Goal: Information Seeking & Learning: Understand process/instructions

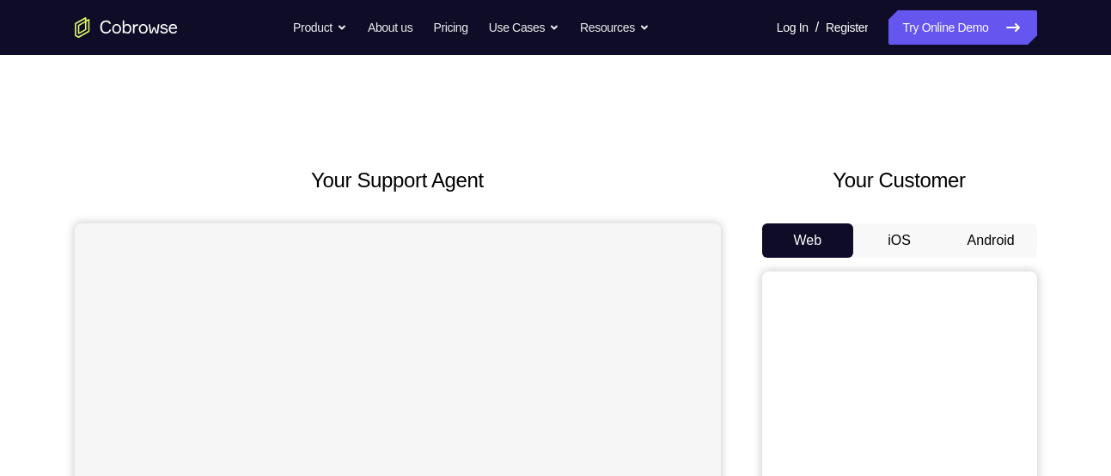
click at [979, 237] on button "Android" at bounding box center [991, 240] width 92 height 34
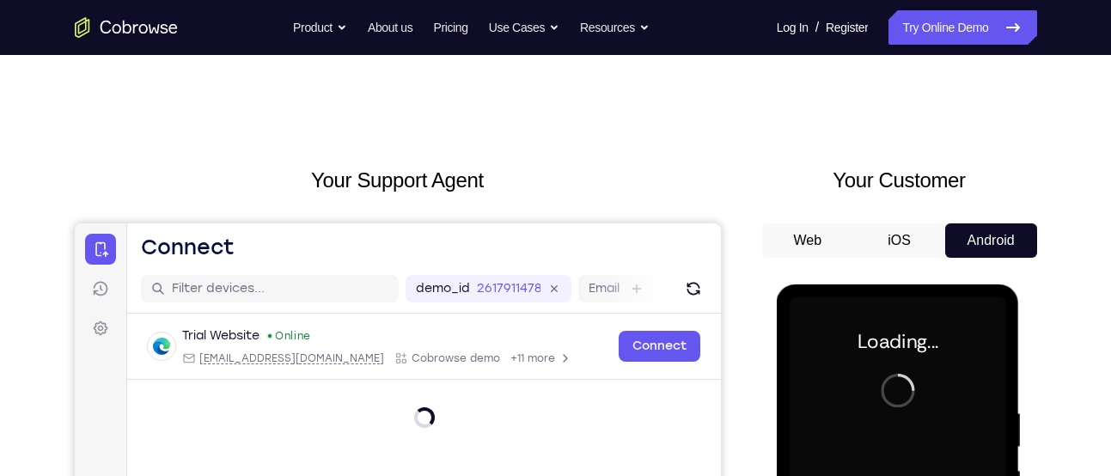
scroll to position [183, 0]
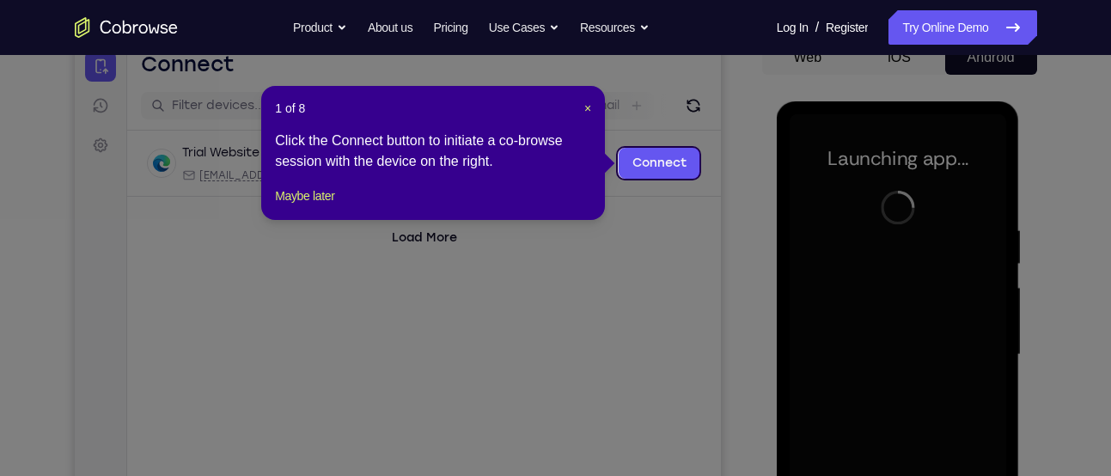
click at [338, 201] on div "1 of 8 × Click the Connect button to initiate a co-browse session with the devi…" at bounding box center [433, 153] width 344 height 134
click at [332, 206] on button "Maybe later" at bounding box center [304, 196] width 59 height 21
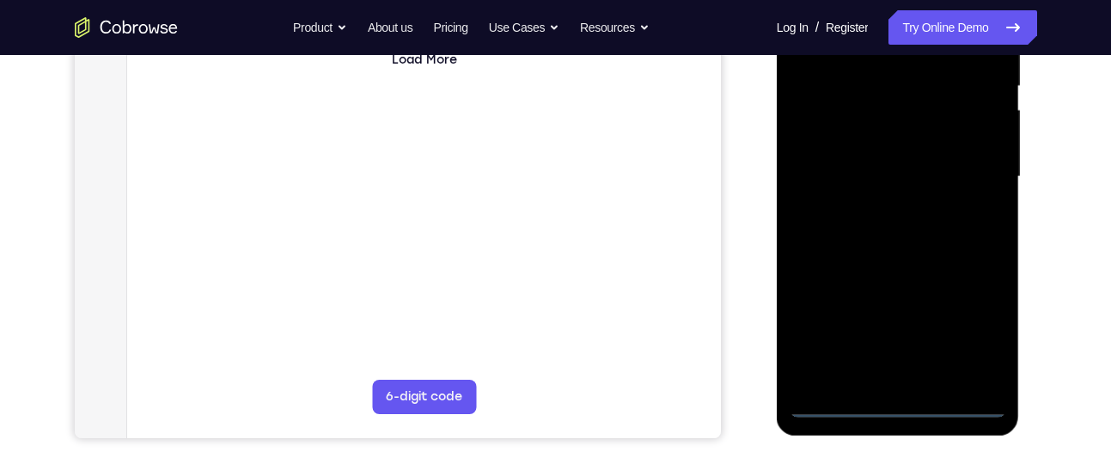
scroll to position [362, 0]
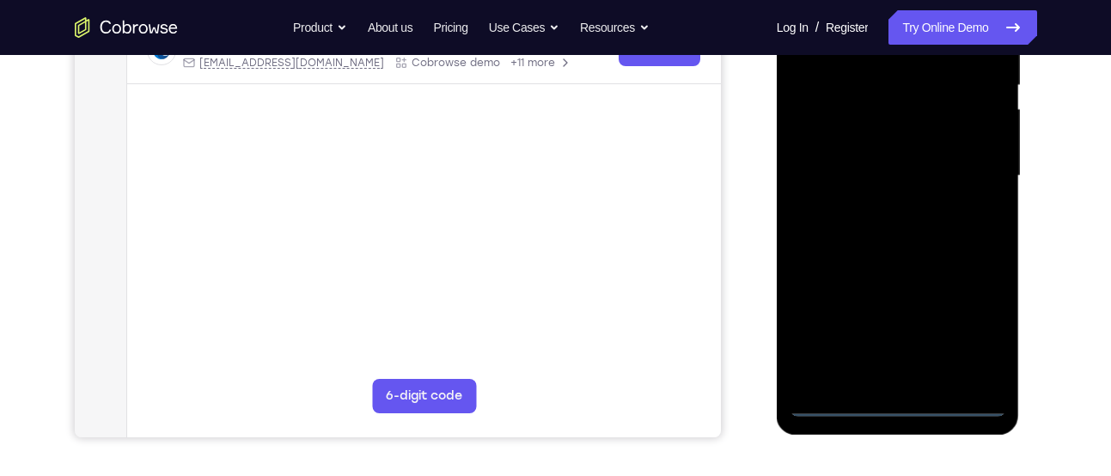
click at [898, 399] on div at bounding box center [898, 176] width 217 height 481
click at [972, 329] on div at bounding box center [898, 176] width 217 height 481
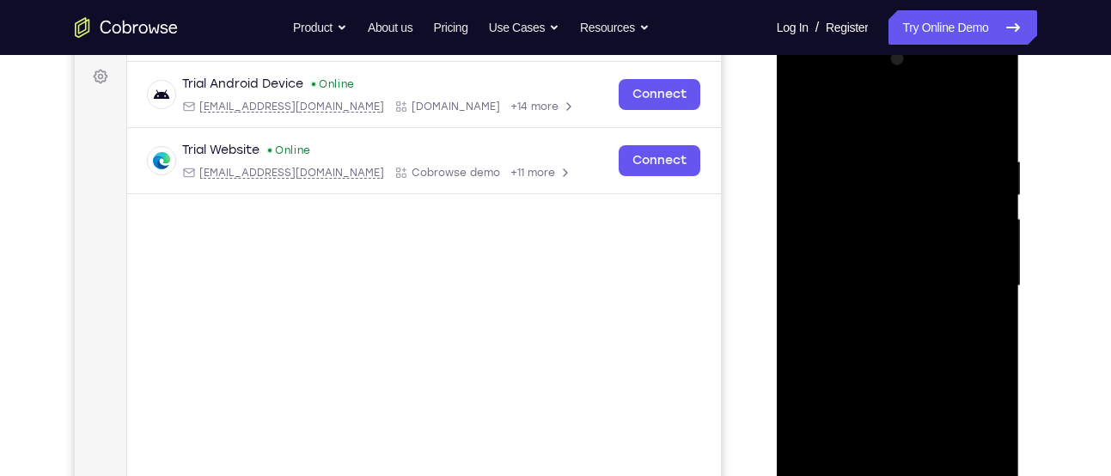
scroll to position [247, 0]
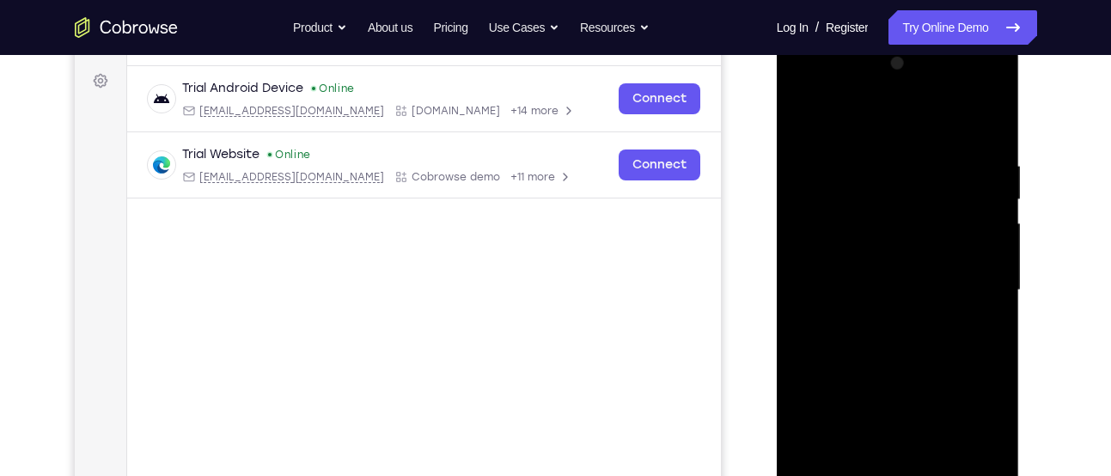
click at [871, 125] on div at bounding box center [898, 290] width 217 height 481
click at [967, 282] on div at bounding box center [898, 290] width 217 height 481
click at [879, 326] on div at bounding box center [898, 290] width 217 height 481
click at [857, 280] on div at bounding box center [898, 290] width 217 height 481
click at [882, 289] on div at bounding box center [898, 290] width 217 height 481
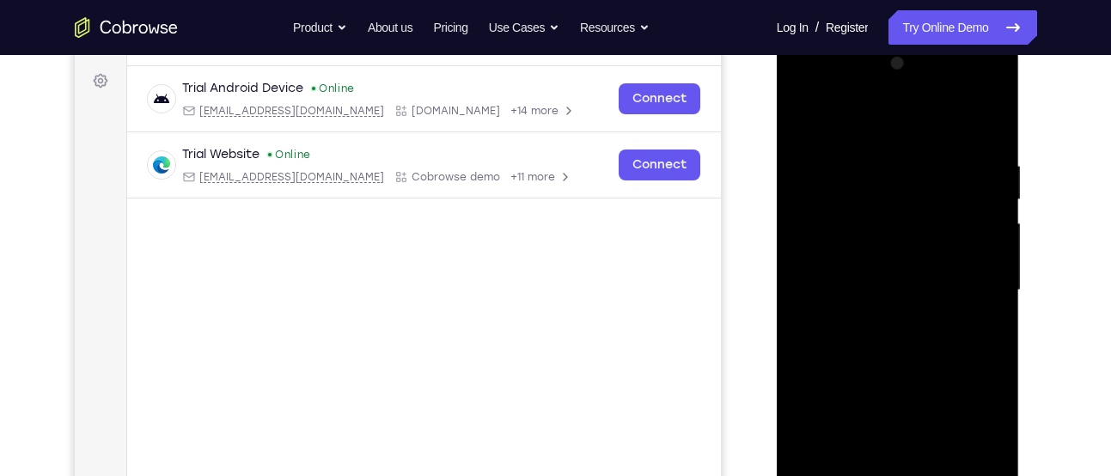
click at [882, 347] on div at bounding box center [898, 290] width 217 height 481
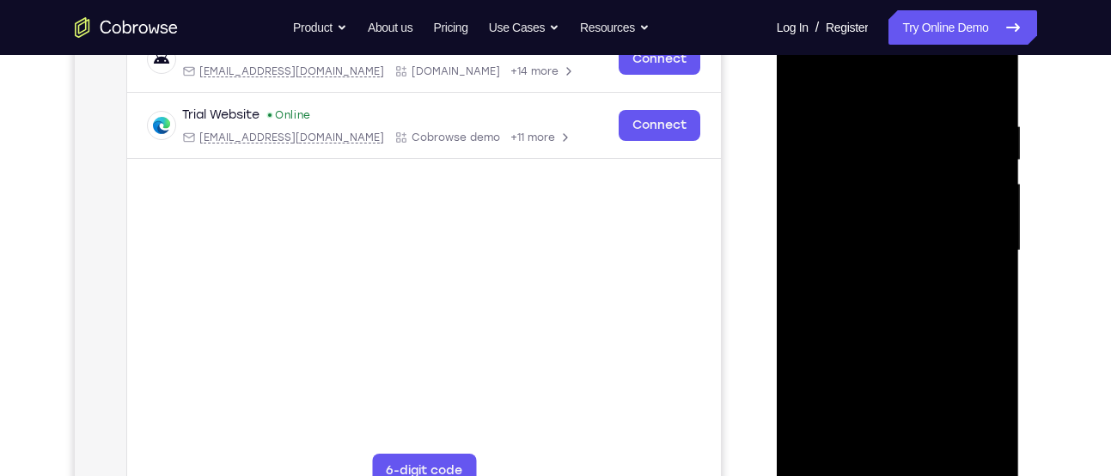
scroll to position [308, 0]
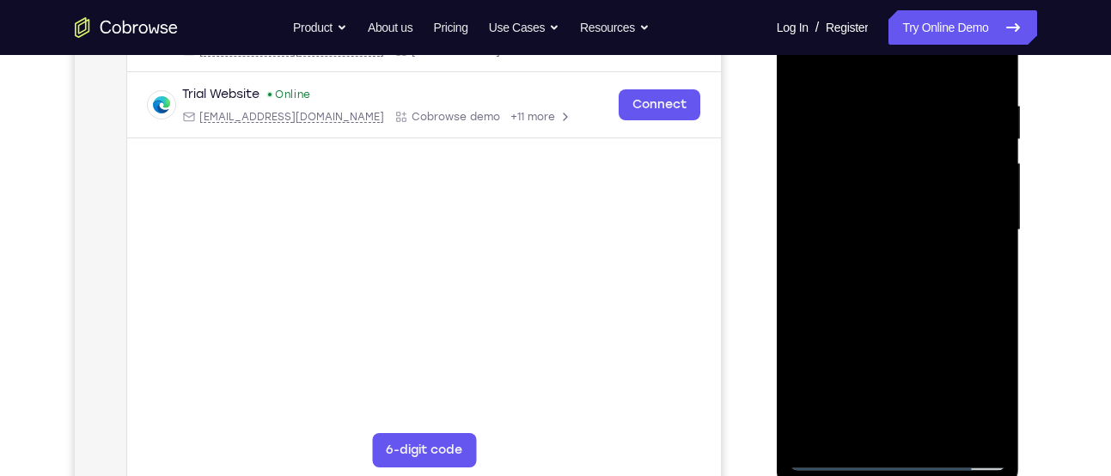
click at [989, 84] on div at bounding box center [898, 230] width 217 height 481
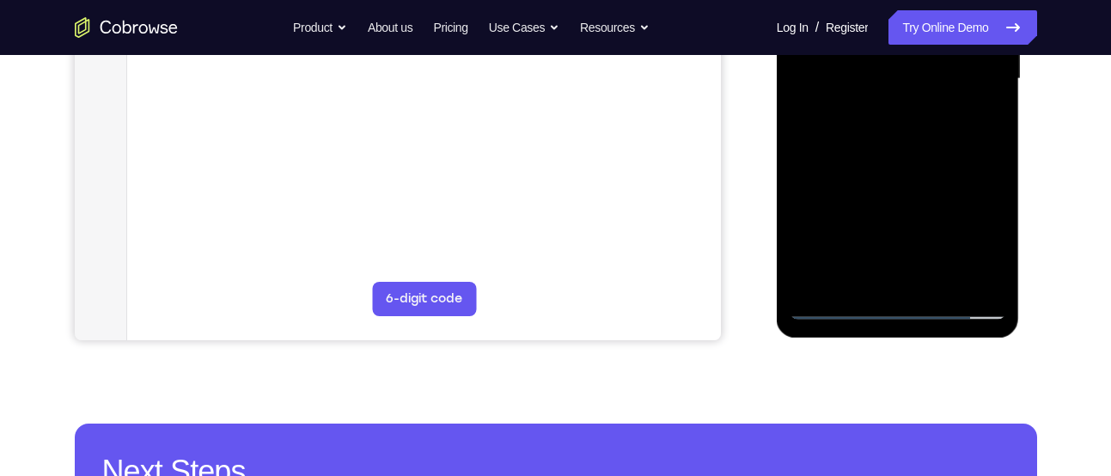
scroll to position [229, 0]
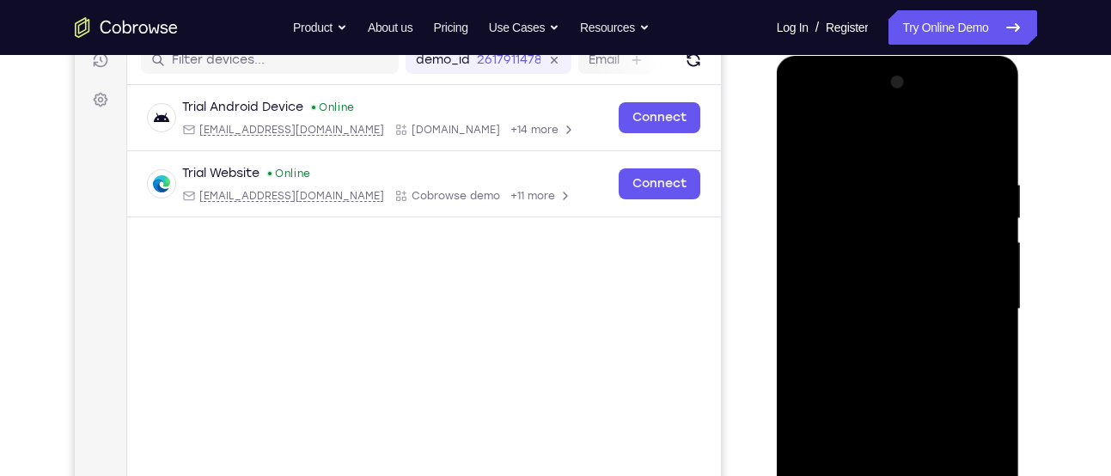
click at [865, 167] on div at bounding box center [898, 309] width 217 height 481
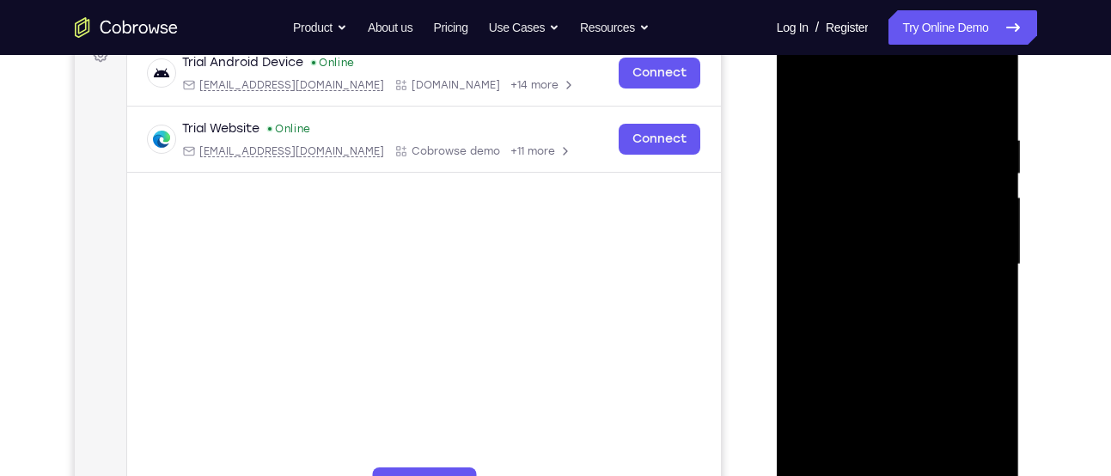
scroll to position [274, 0]
click at [966, 266] on div at bounding box center [898, 263] width 217 height 481
click at [981, 266] on div at bounding box center [898, 263] width 217 height 481
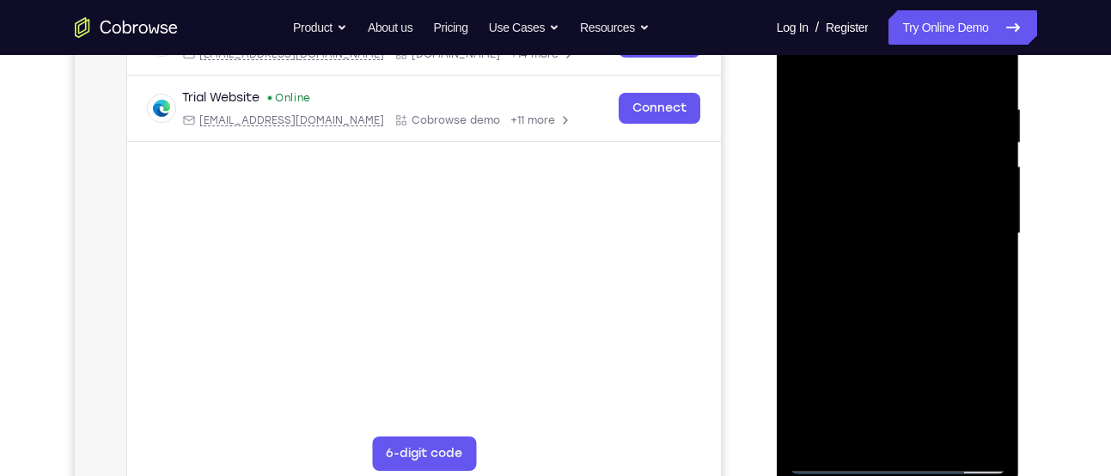
scroll to position [305, 0]
click at [950, 238] on div at bounding box center [898, 232] width 217 height 481
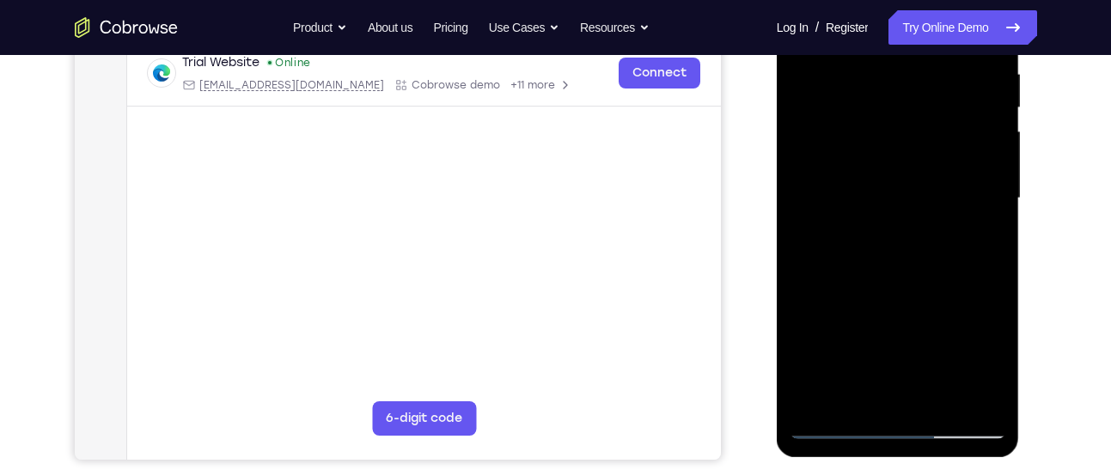
scroll to position [342, 0]
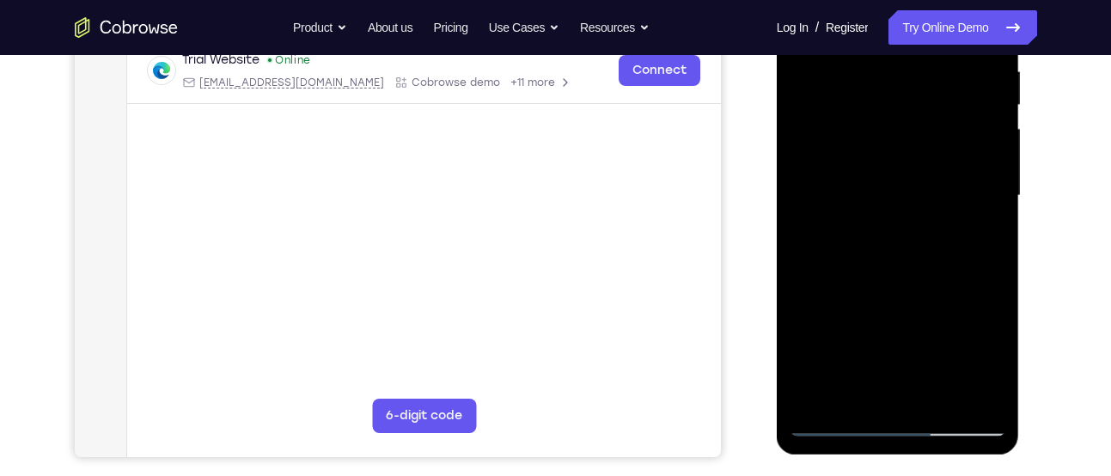
click at [971, 246] on div at bounding box center [898, 195] width 217 height 481
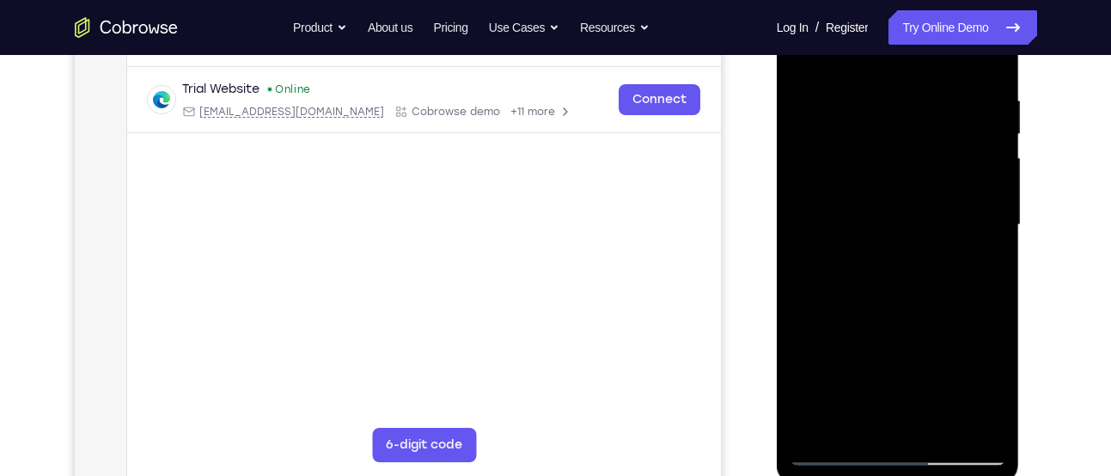
scroll to position [313, 0]
click at [971, 246] on div at bounding box center [898, 225] width 217 height 481
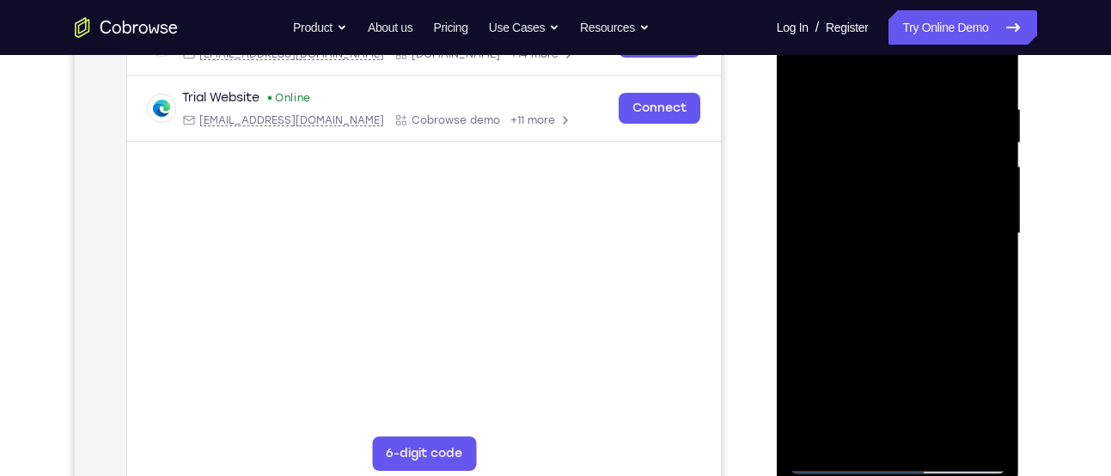
scroll to position [310, 0]
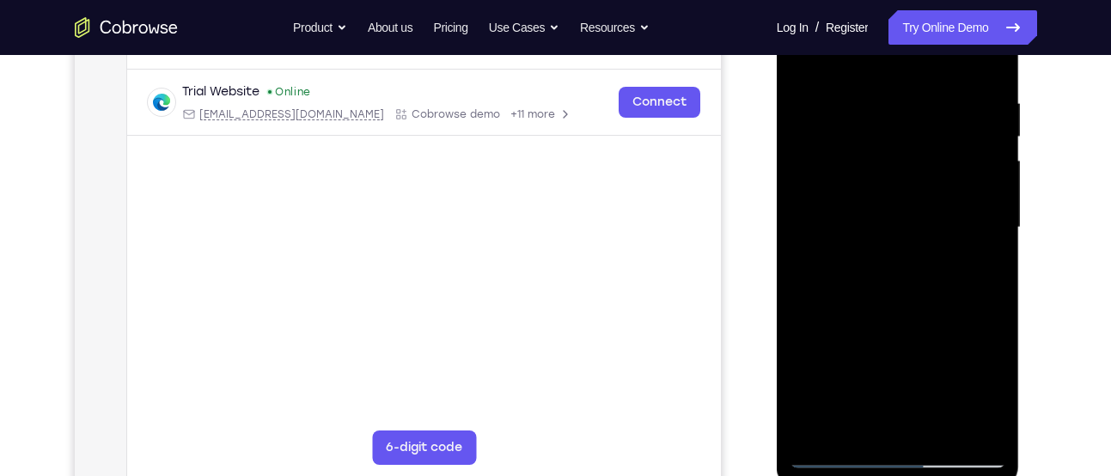
click at [971, 246] on div at bounding box center [898, 227] width 217 height 481
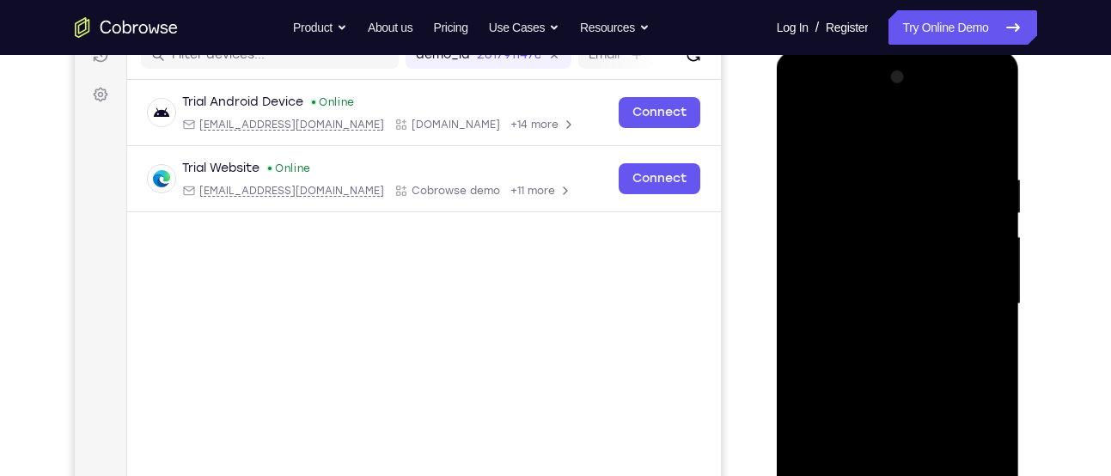
scroll to position [271, 0]
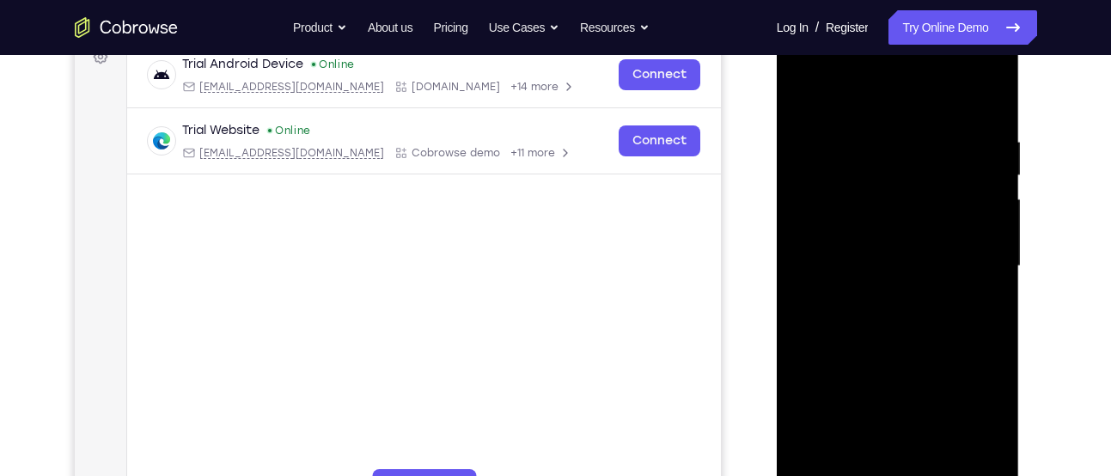
click at [967, 265] on div at bounding box center [898, 266] width 217 height 481
click at [989, 97] on div at bounding box center [898, 266] width 217 height 481
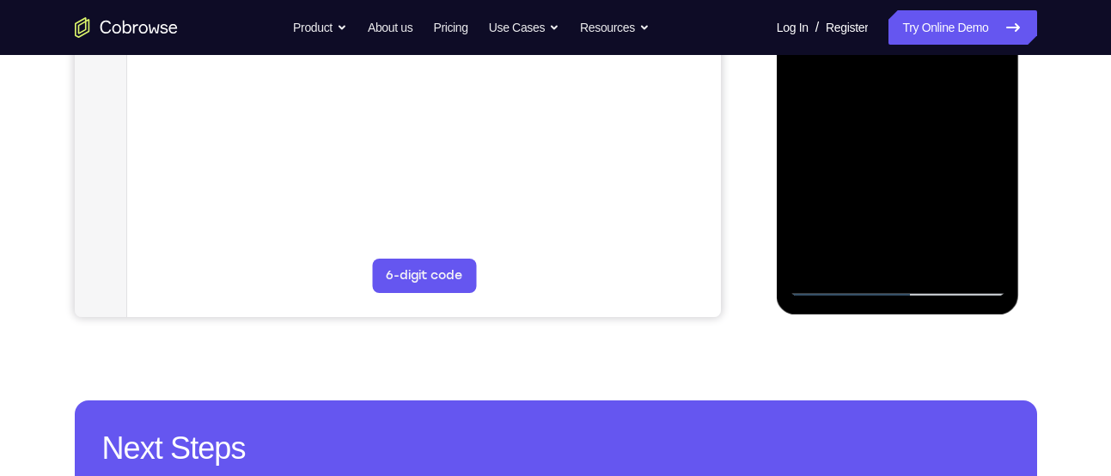
scroll to position [483, 0]
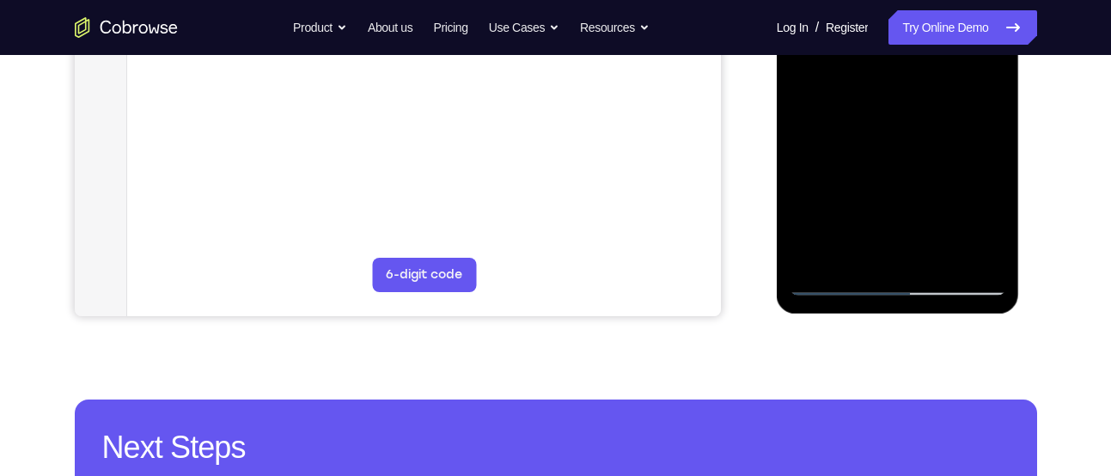
click at [939, 263] on div at bounding box center [898, 54] width 217 height 481
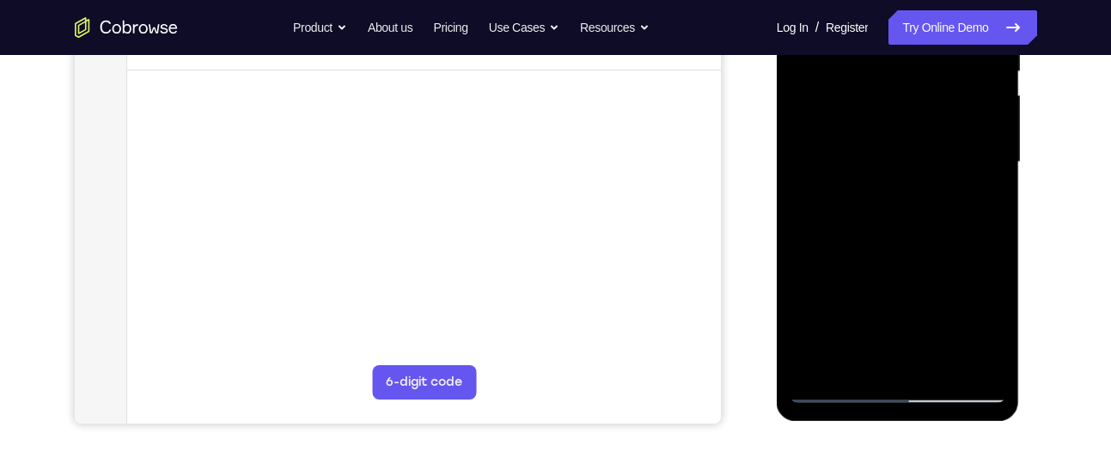
scroll to position [369, 0]
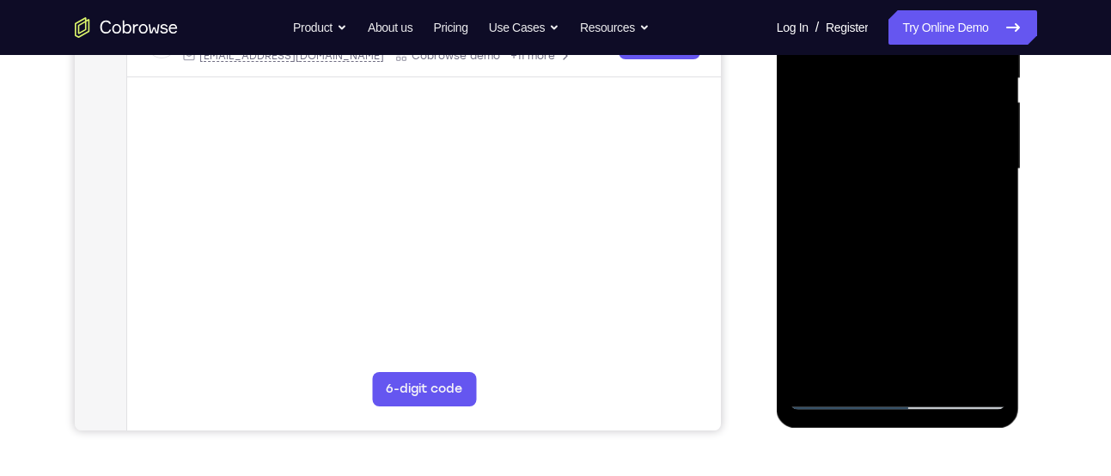
click at [939, 263] on div at bounding box center [898, 169] width 217 height 481
click at [949, 154] on div at bounding box center [898, 169] width 217 height 481
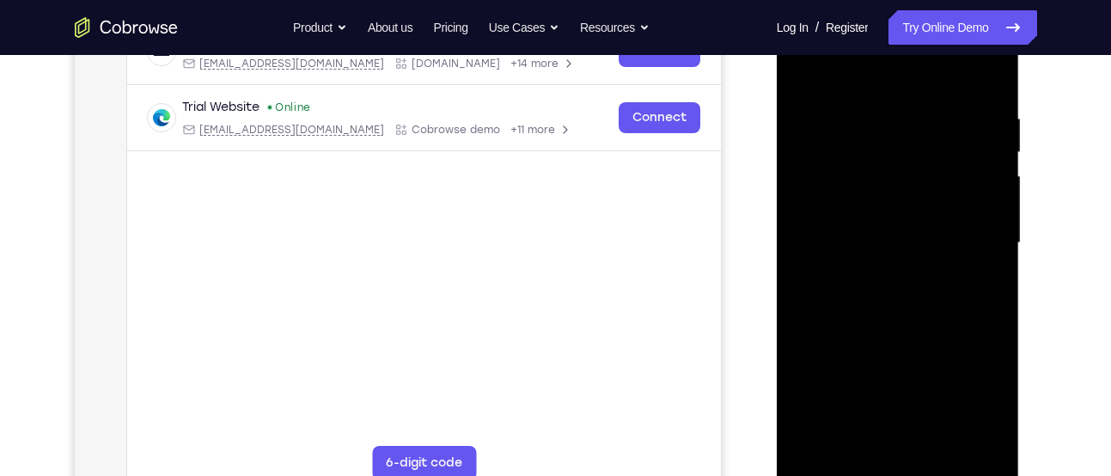
scroll to position [291, 0]
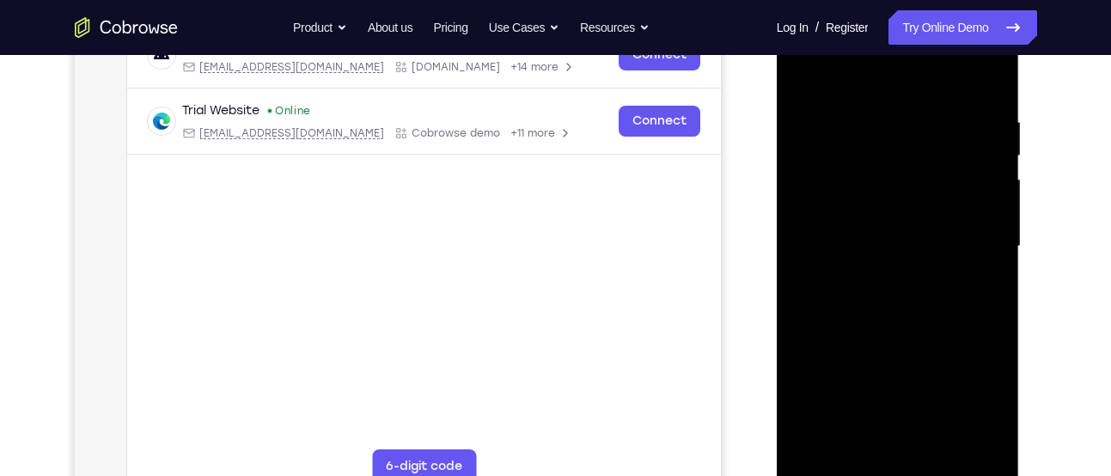
click at [800, 76] on div at bounding box center [898, 246] width 217 height 481
click at [982, 205] on div at bounding box center [898, 246] width 217 height 481
click at [812, 74] on div at bounding box center [898, 246] width 217 height 481
drag, startPoint x: 919, startPoint y: 235, endPoint x: 918, endPoint y: 87, distance: 148.6
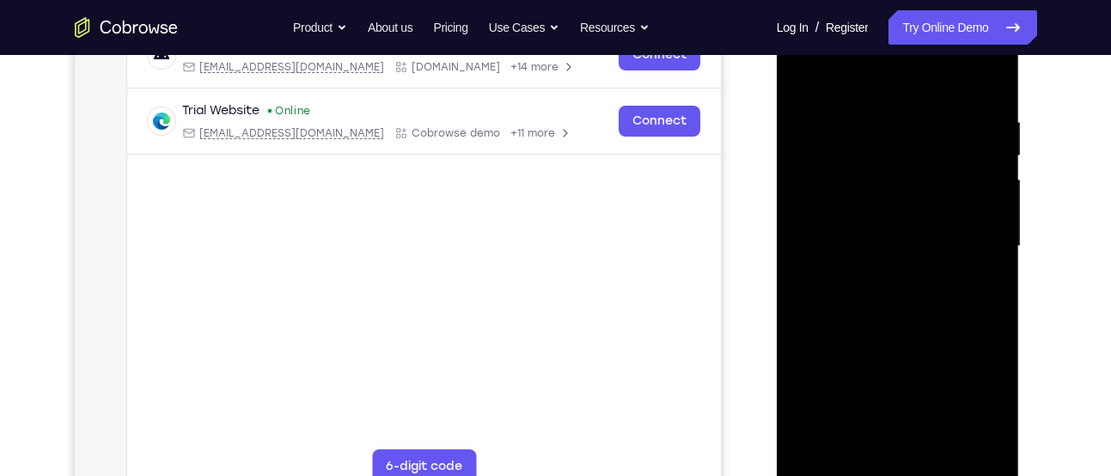
click at [918, 87] on div at bounding box center [898, 246] width 217 height 481
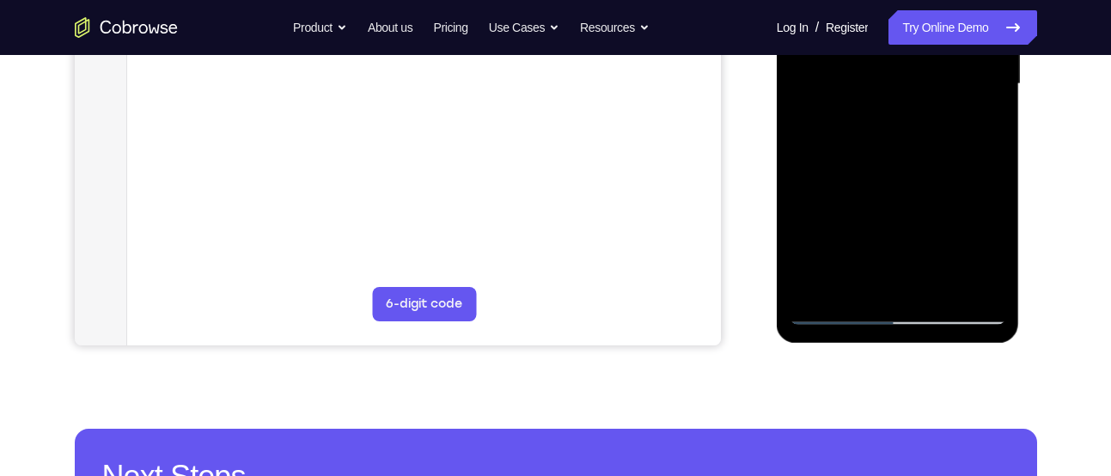
drag, startPoint x: 909, startPoint y: 230, endPoint x: 907, endPoint y: 69, distance: 161.5
click at [907, 69] on div at bounding box center [898, 84] width 217 height 481
drag, startPoint x: 912, startPoint y: 216, endPoint x: 925, endPoint y: 82, distance: 133.8
click at [925, 82] on div at bounding box center [898, 84] width 217 height 481
drag, startPoint x: 918, startPoint y: 216, endPoint x: 924, endPoint y: 113, distance: 103.3
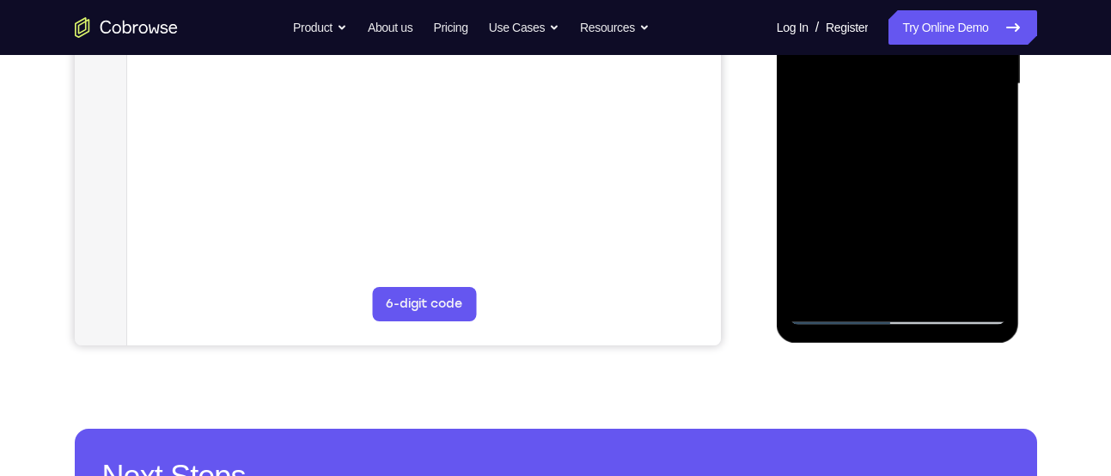
click at [924, 113] on div at bounding box center [898, 84] width 217 height 481
drag, startPoint x: 924, startPoint y: 202, endPoint x: 932, endPoint y: 109, distance: 93.1
click at [932, 109] on div at bounding box center [898, 84] width 217 height 481
drag, startPoint x: 928, startPoint y: 204, endPoint x: 939, endPoint y: 114, distance: 90.0
click at [939, 114] on div at bounding box center [898, 84] width 217 height 481
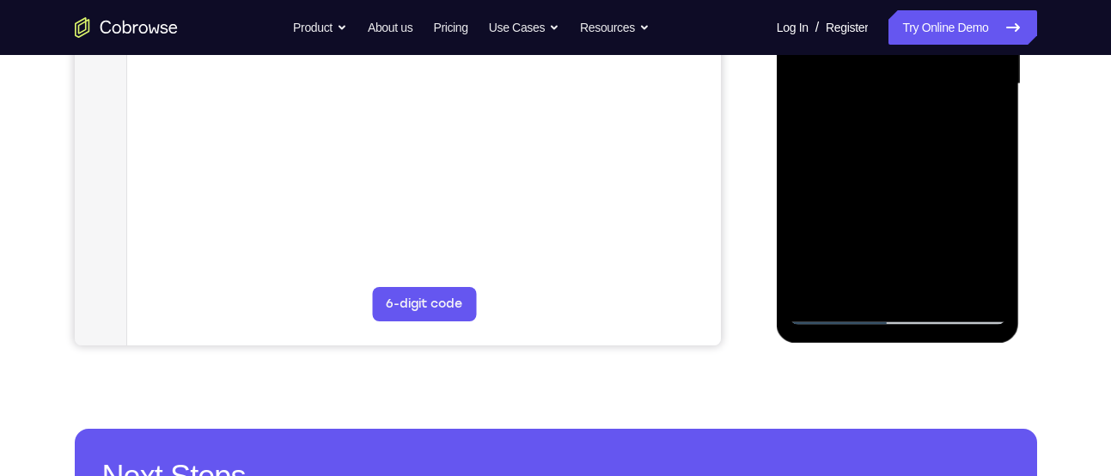
drag, startPoint x: 935, startPoint y: 156, endPoint x: 936, endPoint y: 60, distance: 95.4
click at [936, 60] on div at bounding box center [898, 84] width 217 height 481
drag, startPoint x: 930, startPoint y: 161, endPoint x: 930, endPoint y: 80, distance: 80.8
click at [930, 80] on div at bounding box center [898, 84] width 217 height 481
click at [813, 213] on div at bounding box center [898, 84] width 217 height 481
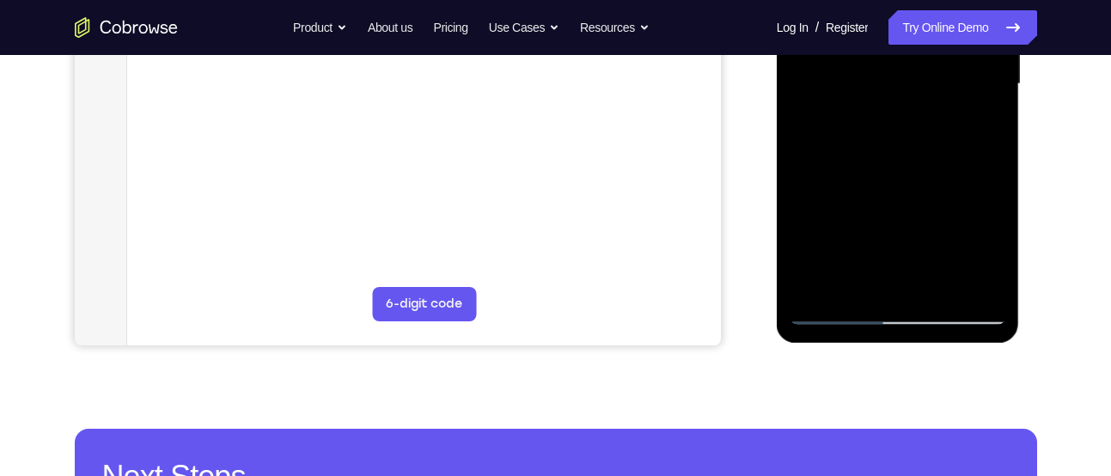
drag, startPoint x: 938, startPoint y: 207, endPoint x: 942, endPoint y: 80, distance: 127.2
click at [942, 80] on div at bounding box center [898, 84] width 217 height 481
drag, startPoint x: 930, startPoint y: 235, endPoint x: 936, endPoint y: 76, distance: 159.9
click at [936, 76] on div at bounding box center [898, 84] width 217 height 481
drag, startPoint x: 918, startPoint y: 214, endPoint x: 925, endPoint y: 56, distance: 158.2
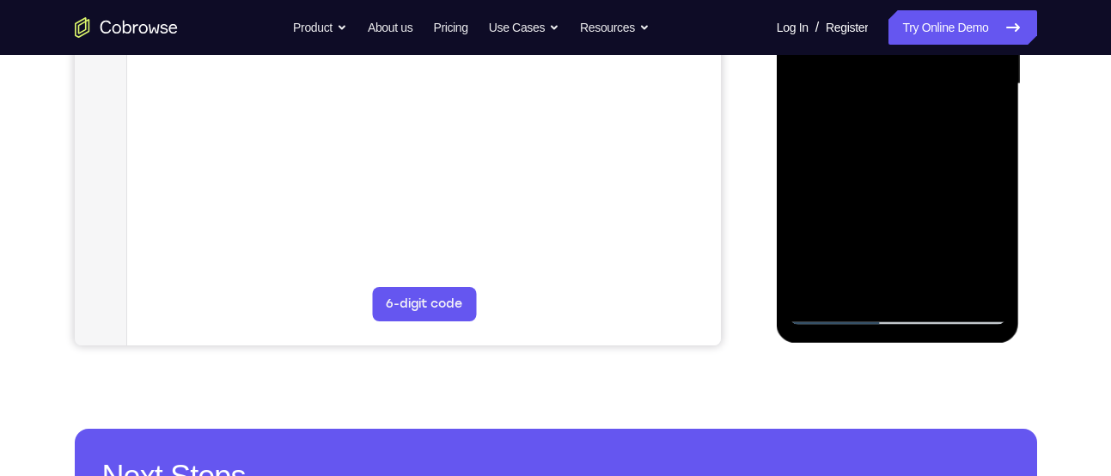
click at [925, 56] on div at bounding box center [898, 84] width 217 height 481
drag, startPoint x: 910, startPoint y: 214, endPoint x: 911, endPoint y: 99, distance: 115.1
click at [911, 99] on div at bounding box center [898, 84] width 217 height 481
drag, startPoint x: 893, startPoint y: 221, endPoint x: 899, endPoint y: 15, distance: 205.4
click at [899, 15] on div at bounding box center [898, 84] width 217 height 481
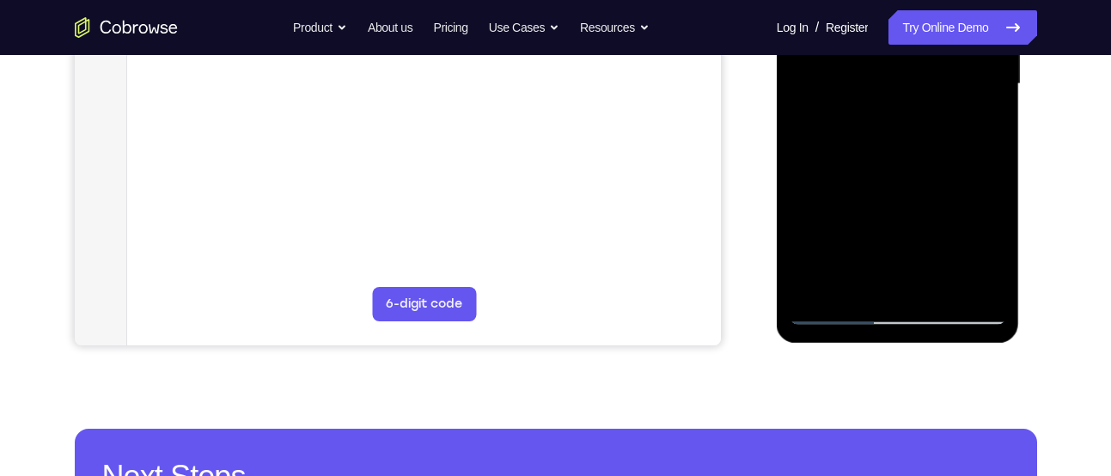
click at [808, 291] on div at bounding box center [898, 84] width 217 height 481
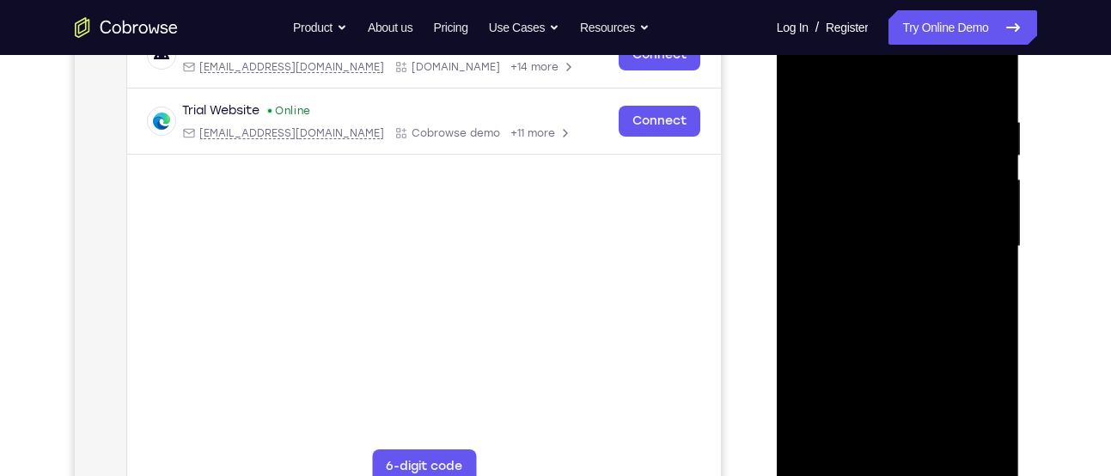
scroll to position [290, 0]
drag, startPoint x: 961, startPoint y: 128, endPoint x: 833, endPoint y: 125, distance: 128.1
click at [833, 125] on div at bounding box center [898, 247] width 217 height 481
drag, startPoint x: 939, startPoint y: 116, endPoint x: 851, endPoint y: 102, distance: 89.6
click at [851, 102] on div at bounding box center [898, 247] width 217 height 481
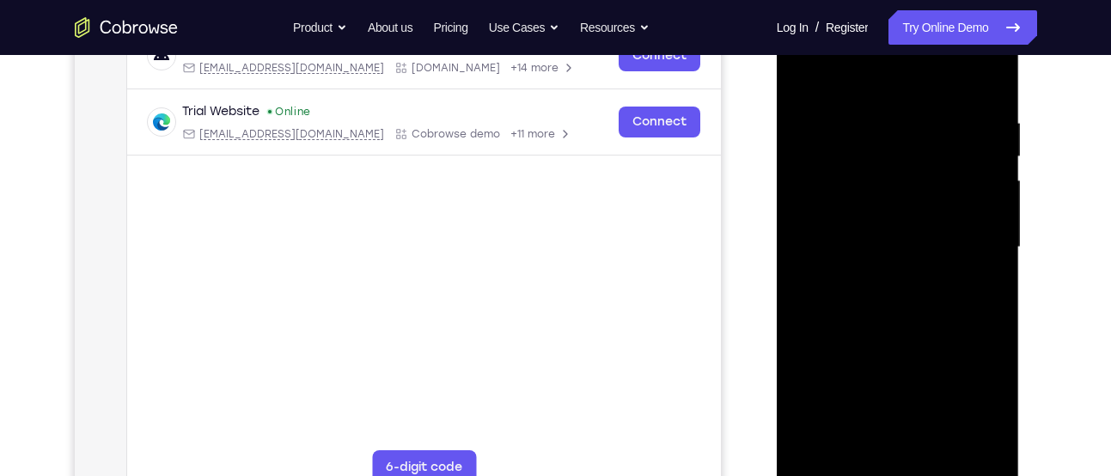
drag, startPoint x: 982, startPoint y: 117, endPoint x: 904, endPoint y: 117, distance: 78.2
click at [904, 117] on div at bounding box center [898, 247] width 217 height 481
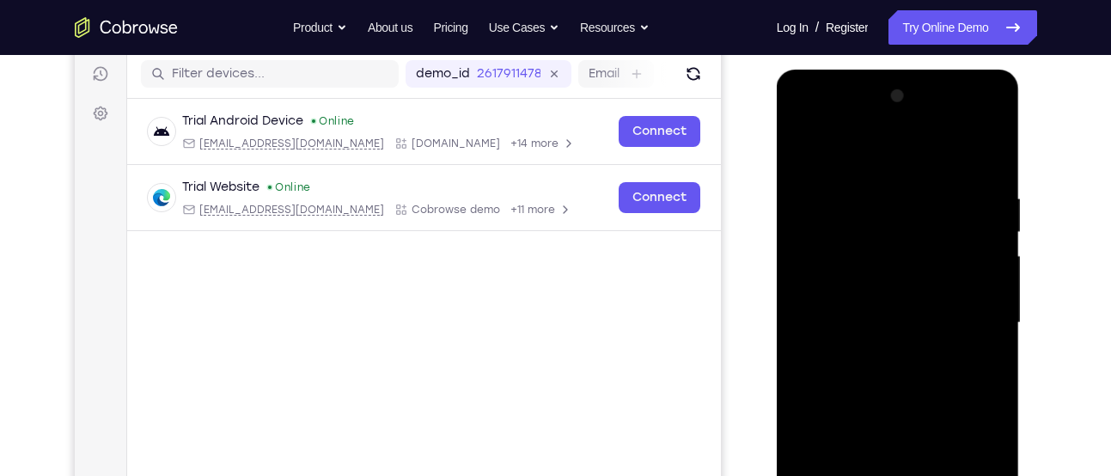
scroll to position [284, 0]
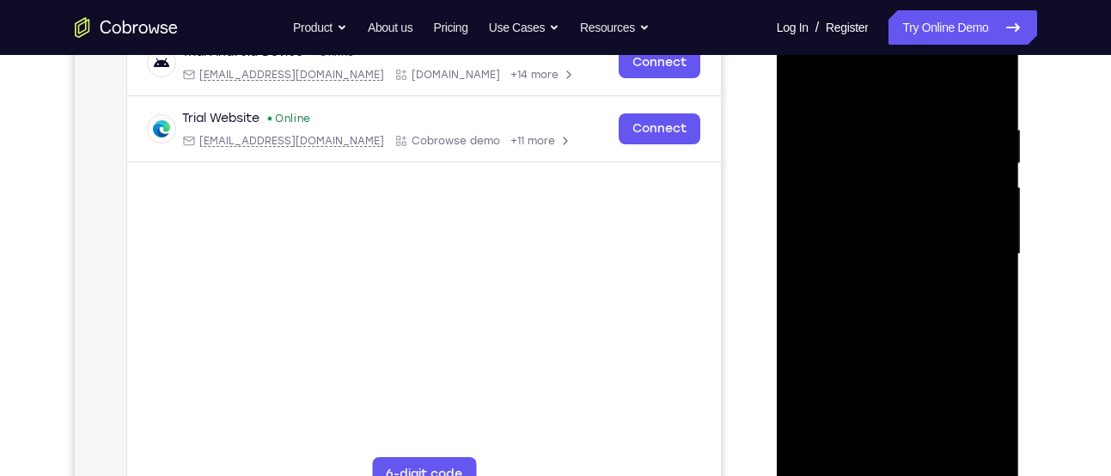
drag, startPoint x: 936, startPoint y: 195, endPoint x: 969, endPoint y: 122, distance: 80.0
click at [969, 122] on div at bounding box center [898, 254] width 217 height 481
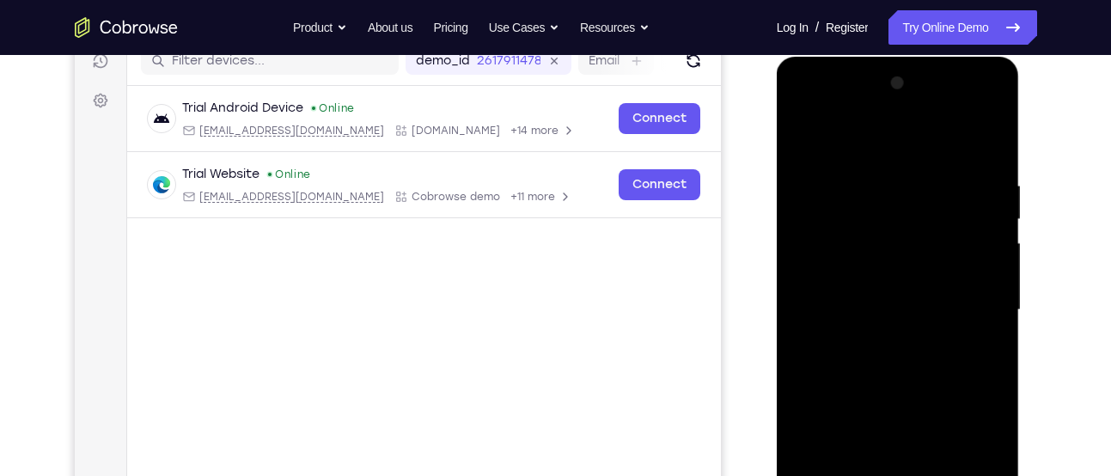
click at [984, 226] on div at bounding box center [898, 310] width 217 height 481
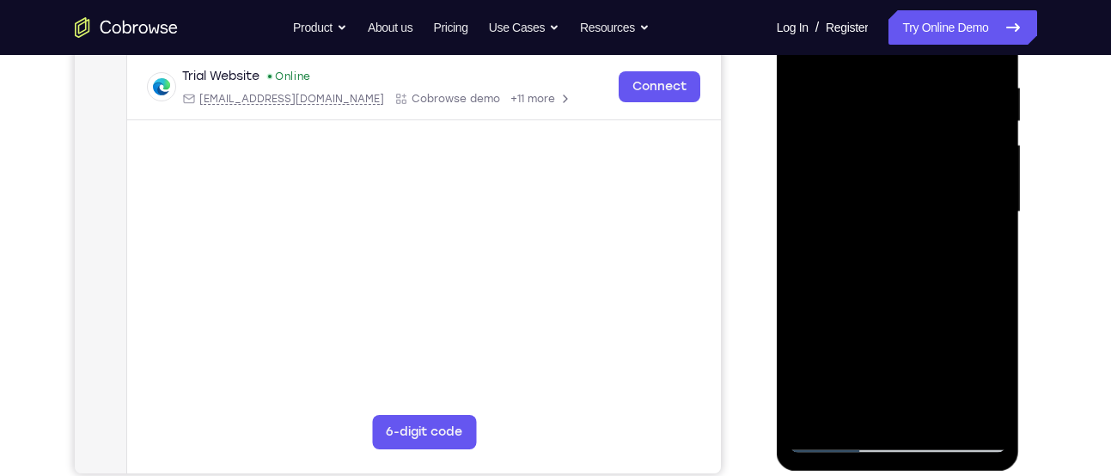
drag, startPoint x: 851, startPoint y: 134, endPoint x: 936, endPoint y: 211, distance: 115.6
click at [936, 211] on div at bounding box center [898, 212] width 217 height 481
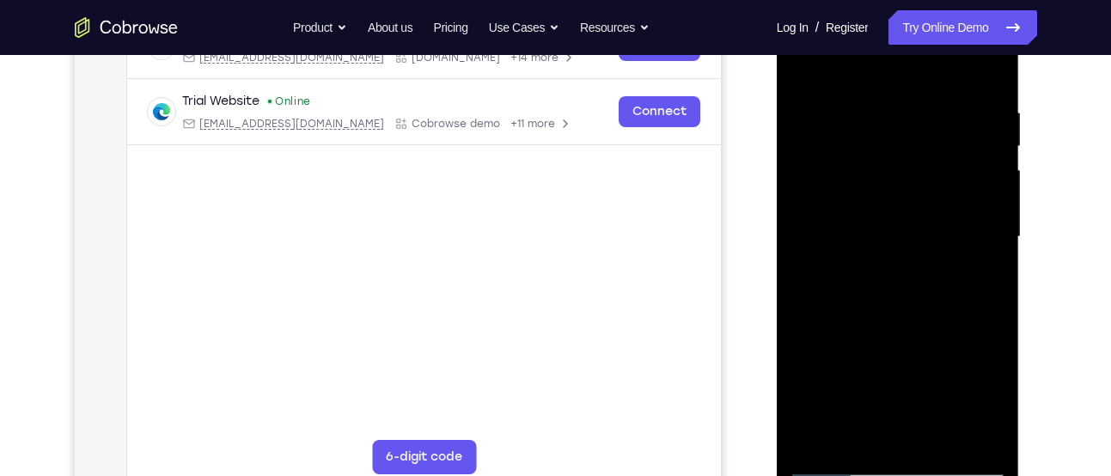
scroll to position [299, 0]
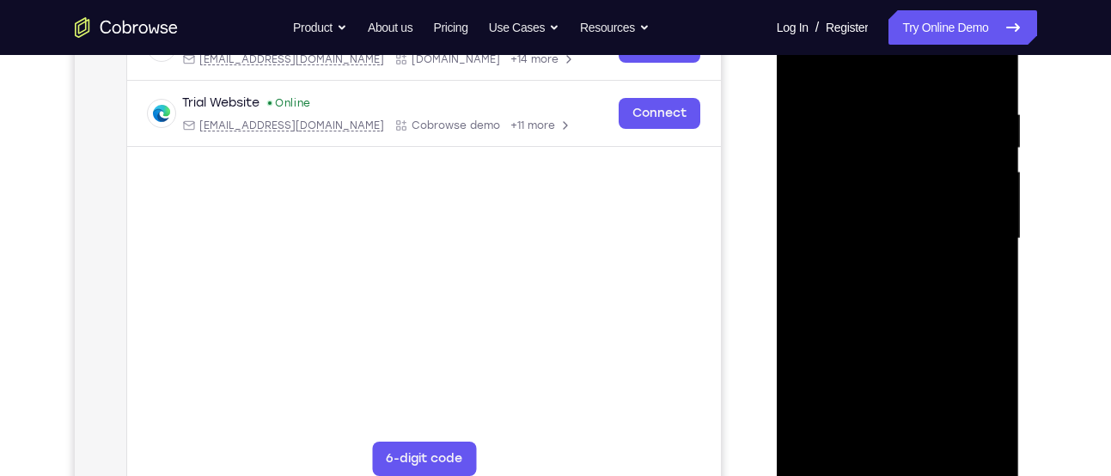
click at [981, 190] on div at bounding box center [898, 238] width 217 height 481
click at [989, 70] on div at bounding box center [898, 238] width 217 height 481
drag, startPoint x: 967, startPoint y: 118, endPoint x: 897, endPoint y: 115, distance: 70.5
click at [897, 115] on div at bounding box center [898, 238] width 217 height 481
click at [846, 108] on div at bounding box center [898, 238] width 217 height 481
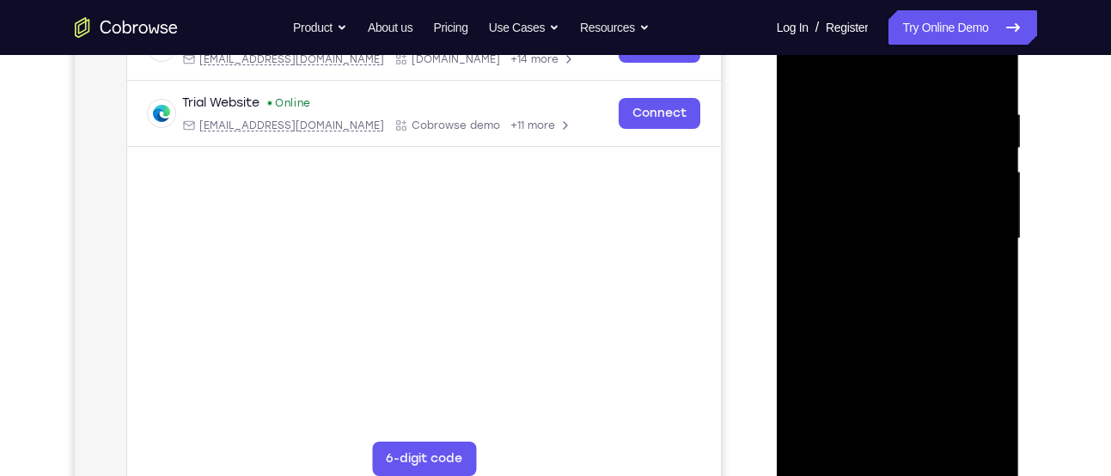
scroll to position [237, 0]
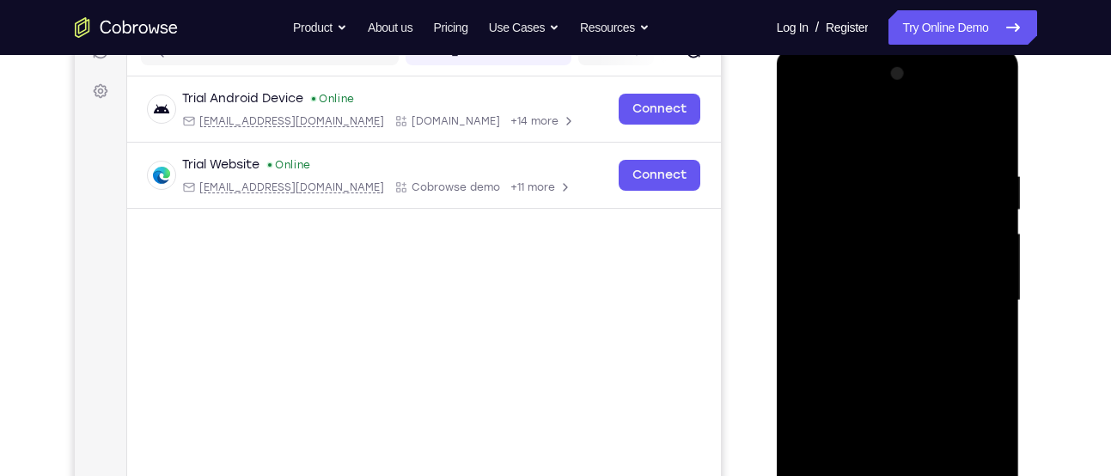
click at [984, 141] on div at bounding box center [898, 300] width 217 height 481
drag, startPoint x: 977, startPoint y: 153, endPoint x: 930, endPoint y: 157, distance: 46.6
click at [930, 157] on div at bounding box center [898, 300] width 217 height 481
click at [901, 159] on div at bounding box center [898, 300] width 217 height 481
click at [977, 251] on div at bounding box center [898, 300] width 217 height 481
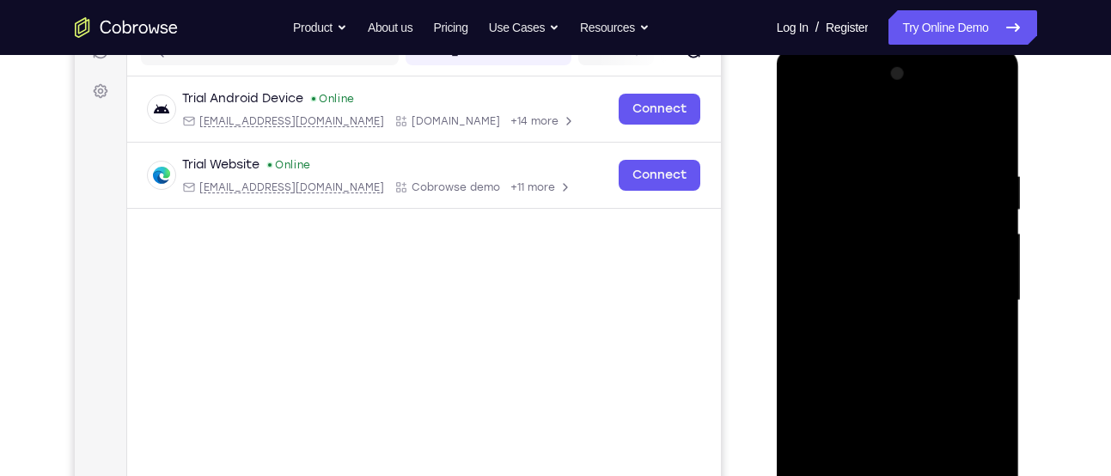
click at [977, 251] on div at bounding box center [898, 300] width 217 height 481
click at [791, 248] on div at bounding box center [898, 300] width 217 height 481
click at [983, 135] on div at bounding box center [898, 300] width 217 height 481
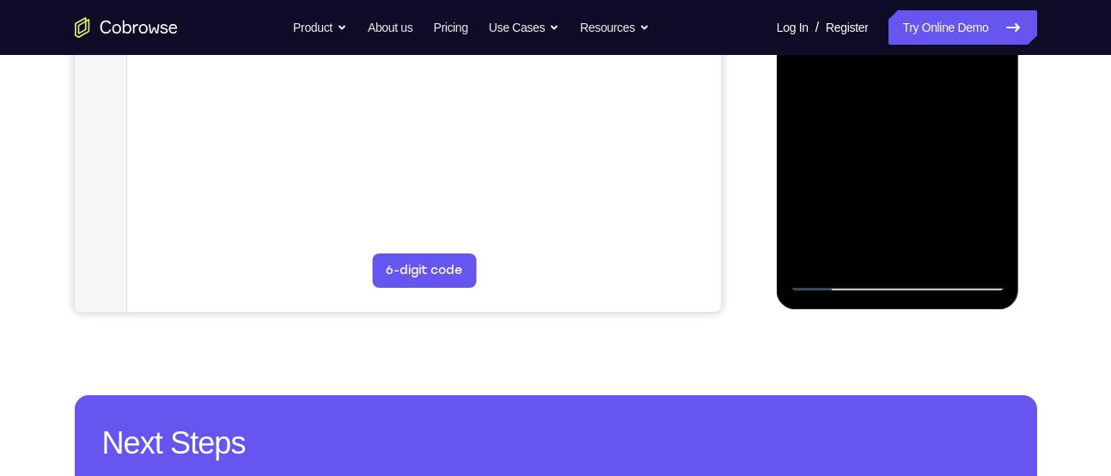
scroll to position [488, 0]
click at [943, 245] on div at bounding box center [898, 49] width 217 height 481
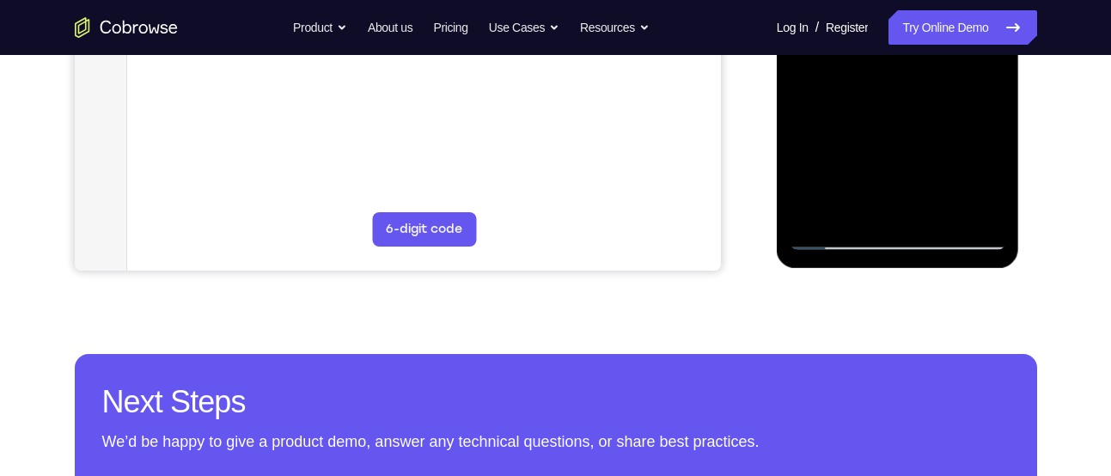
scroll to position [533, 0]
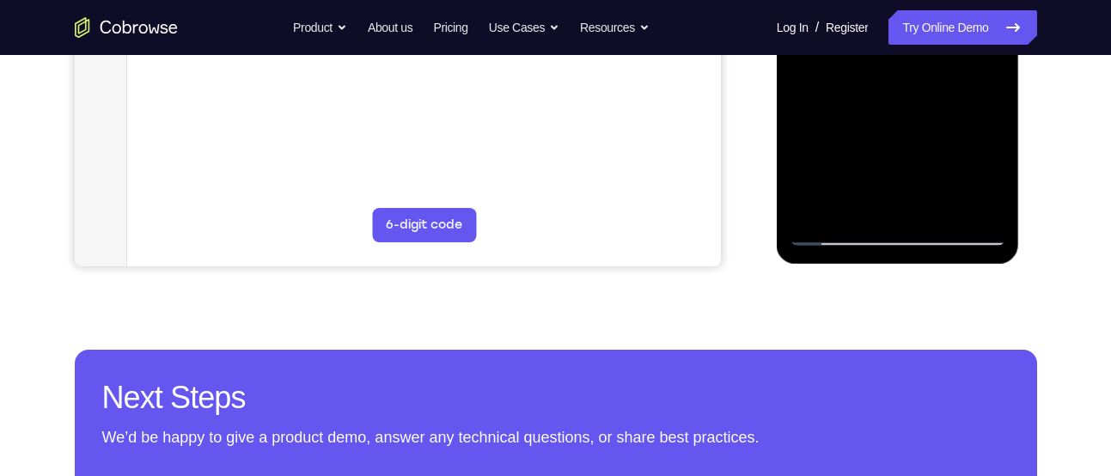
click at [875, 81] on div at bounding box center [898, 5] width 217 height 481
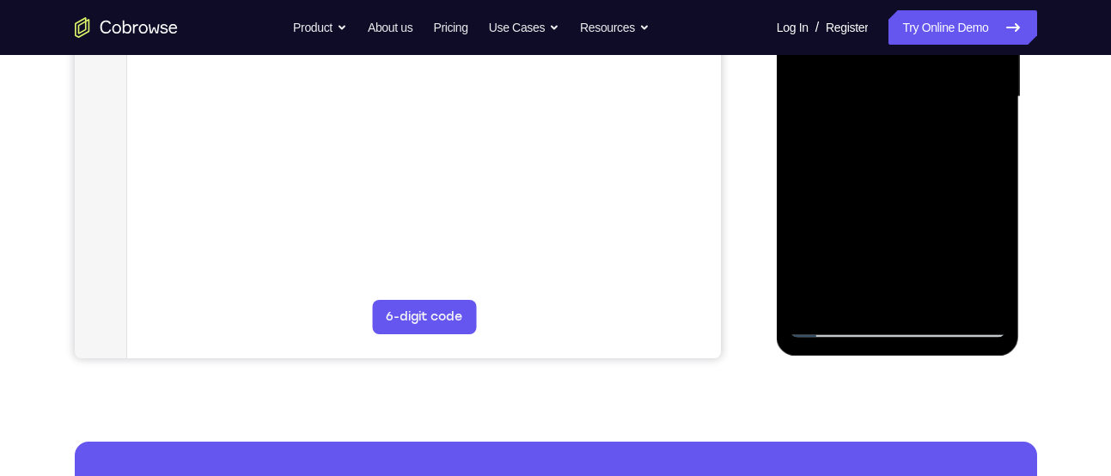
click at [835, 138] on div at bounding box center [898, 97] width 217 height 481
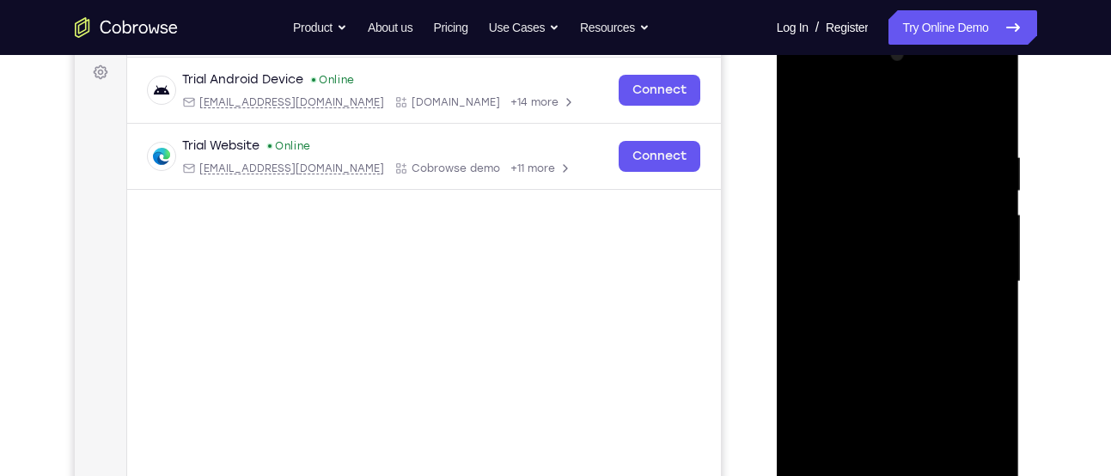
scroll to position [254, 0]
click at [800, 111] on div at bounding box center [898, 283] width 217 height 481
